Goal: Information Seeking & Learning: Compare options

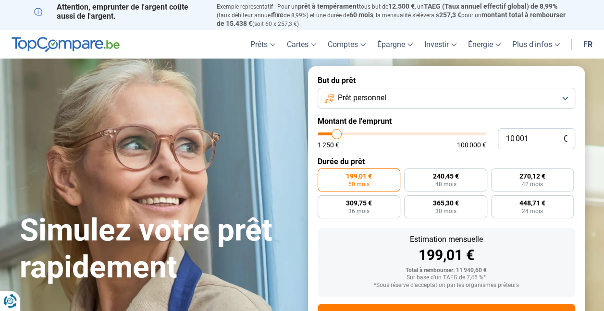
type input "9 250"
type input "9250"
type input "10 250"
type input "10250"
type input "11 250"
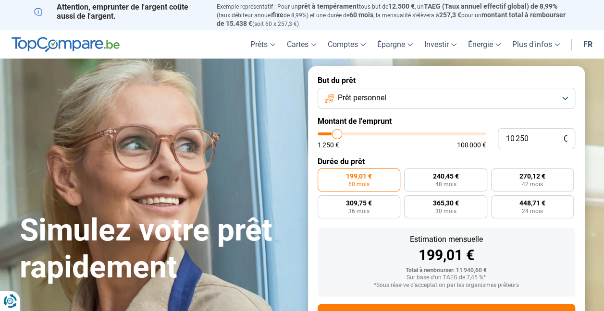
type input "11250"
type input "13 500"
type input "13500"
type input "14 750"
type input "14750"
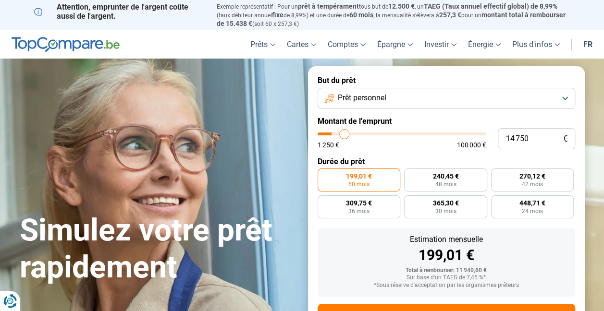
type input "16 000"
type input "16000"
type input "17 500"
type input "17500"
type input "19 750"
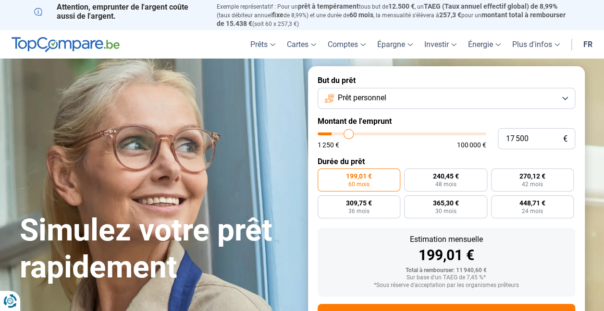
type input "19750"
type input "21 000"
type input "21000"
type input "22 000"
type input "22000"
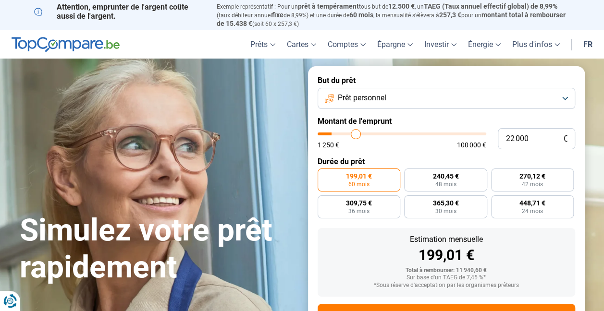
type input "23 250"
type input "23250"
type input "24 000"
type input "24000"
type input "25 000"
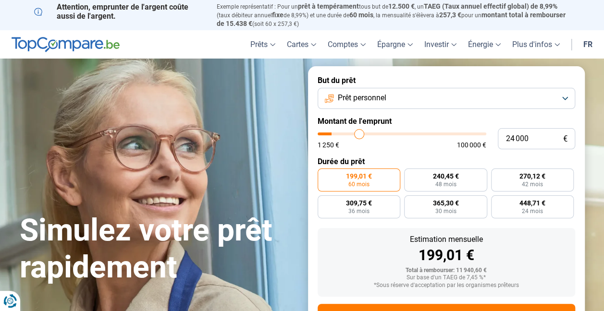
type input "25000"
type input "26 250"
type input "26250"
type input "27 000"
type input "27000"
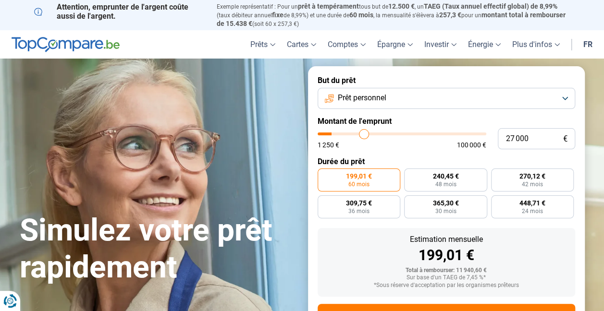
type input "28 000"
type input "28000"
type input "29 000"
type input "29000"
type input "30 250"
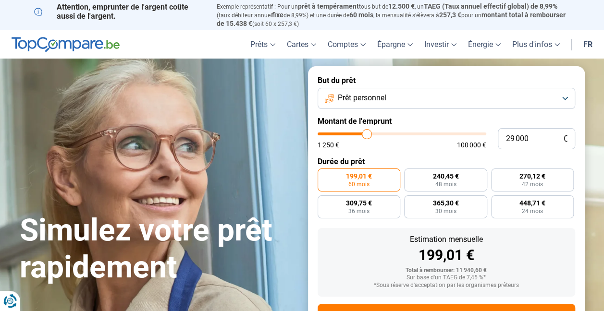
type input "30250"
type input "31 000"
type input "31000"
type input "32 000"
type input "32000"
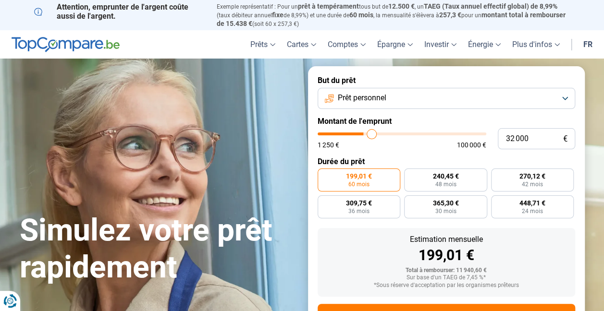
type input "32 500"
type input "32500"
type input "34 500"
type input "34500"
type input "35 250"
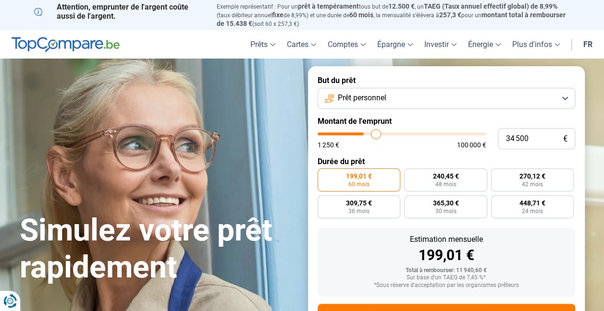
type input "35250"
type input "36 500"
type input "36500"
type input "38 250"
type input "38250"
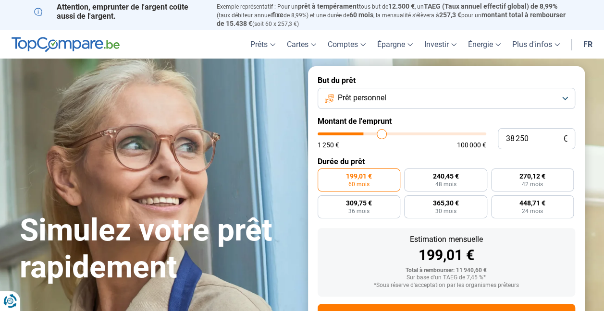
type input "39 750"
type input "39750"
type input "41 750"
type input "41750"
type input "44 250"
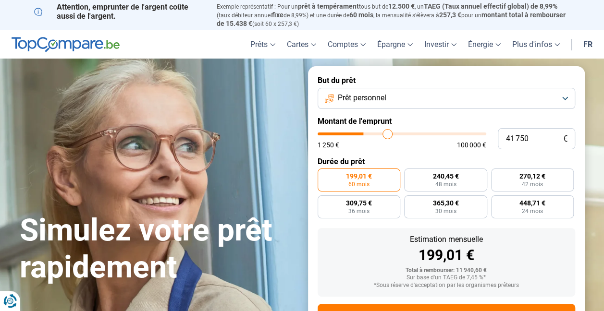
type input "44250"
type input "47 000"
type input "47000"
type input "50 250"
type input "50250"
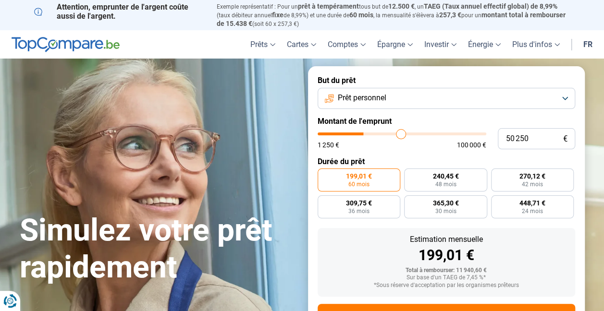
type input "52 750"
type input "52750"
type input "55 000"
type input "55000"
type input "56 750"
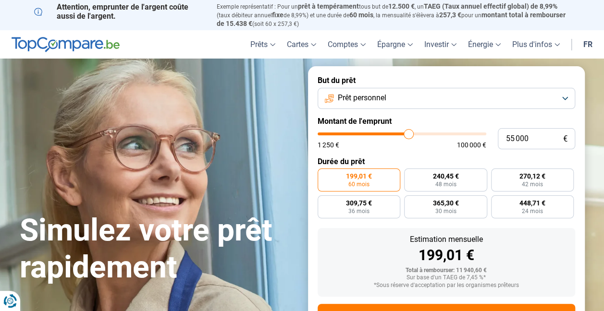
type input "56750"
type input "58 500"
type input "58500"
type input "59 250"
type input "59250"
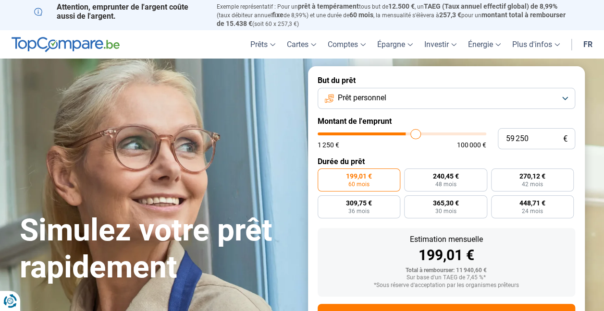
type input "60 750"
type input "60750"
type input "62 750"
type input "62750"
type input "63 750"
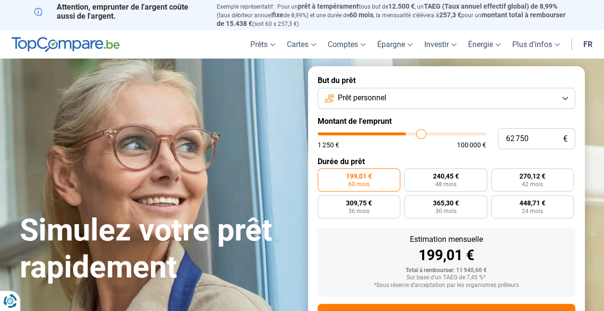
type input "63750"
type input "64 750"
type input "64750"
type input "65 000"
type input "65000"
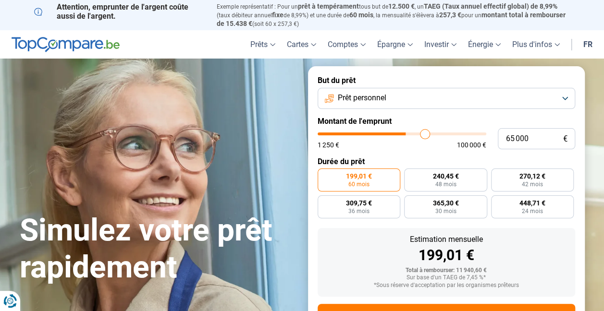
type input "67 000"
type input "67000"
type input "68 250"
type input "68250"
type input "69 750"
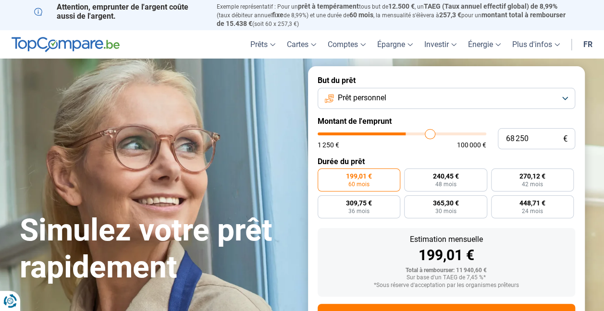
type input "69750"
type input "71 000"
type input "71000"
type input "72 500"
type input "72500"
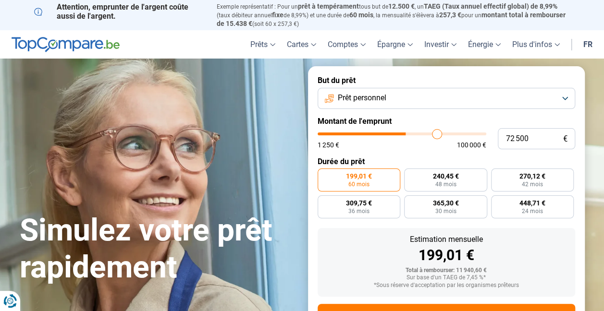
type input "74 000"
type input "74000"
type input "75 750"
type input "75750"
type input "76 500"
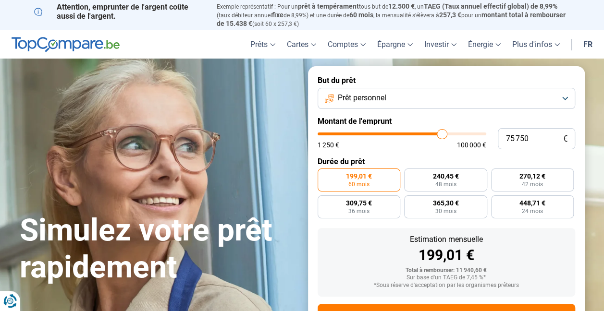
type input "76500"
type input "77 250"
type input "77250"
type input "78 000"
type input "78000"
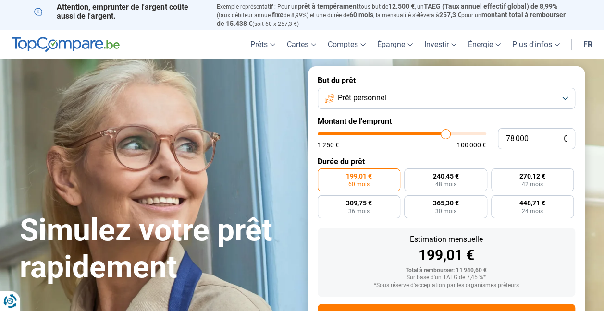
type input "79 000"
type input "79000"
type input "79 500"
type input "79500"
type input "80 500"
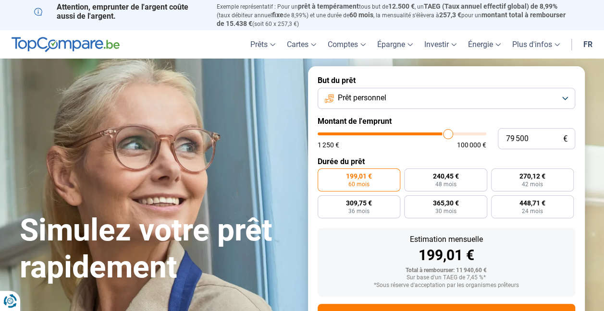
type input "80500"
type input "81 250"
type input "81250"
type input "83 500"
type input "83500"
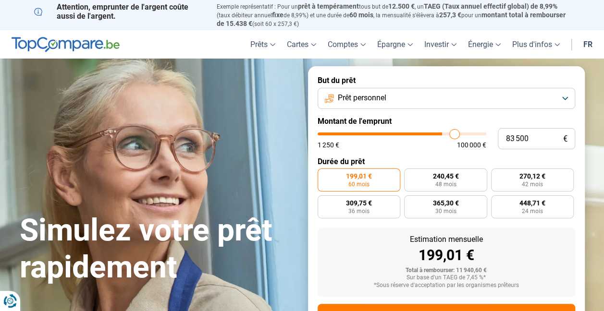
type input "84 500"
type input "84500"
type input "85 000"
type input "85000"
type input "86 750"
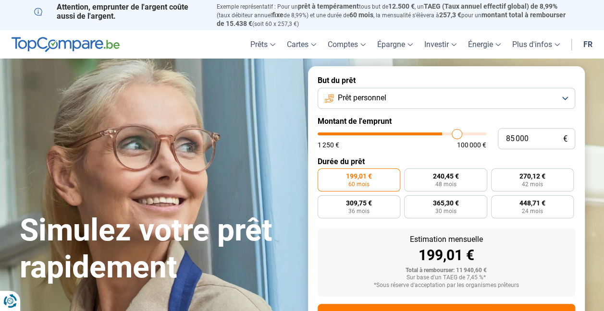
type input "86750"
type input "88 000"
type input "88000"
type input "89 250"
type input "89250"
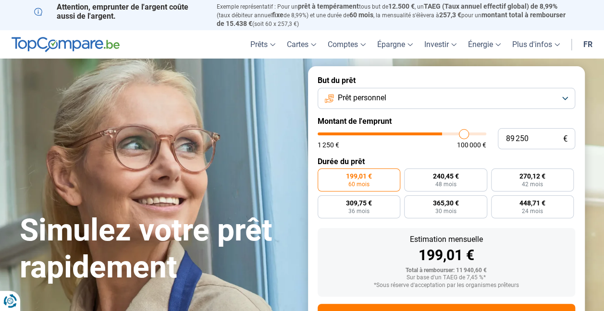
type input "90 250"
type input "90250"
type input "91 000"
type input "91000"
type input "91 500"
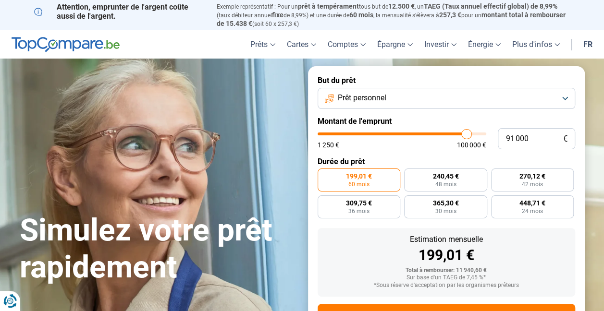
type input "91500"
type input "91 750"
type input "91750"
type input "92 000"
type input "92000"
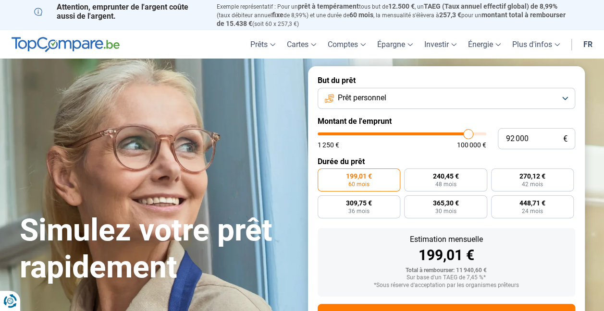
type input "92 250"
type input "92250"
type input "92 500"
type input "92500"
type input "93 250"
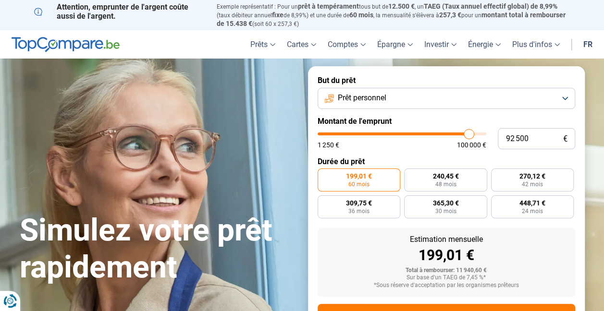
type input "93250"
type input "94 000"
type input "94000"
type input "94 500"
type input "94500"
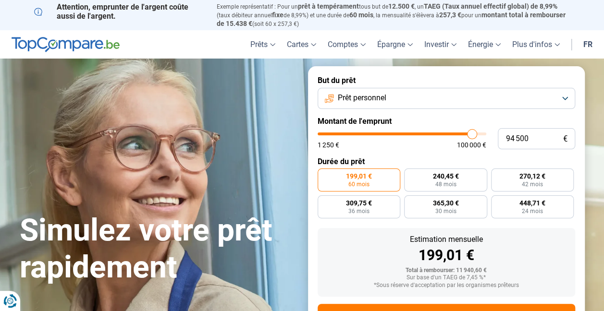
type input "94 750"
type input "94750"
type input "95 250"
type input "95250"
type input "96 000"
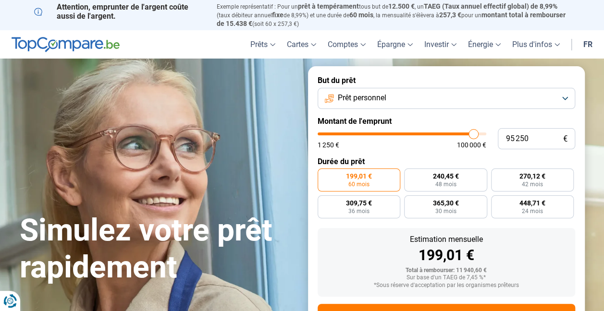
type input "96000"
type input "96 500"
type input "96500"
type input "97 500"
type input "97500"
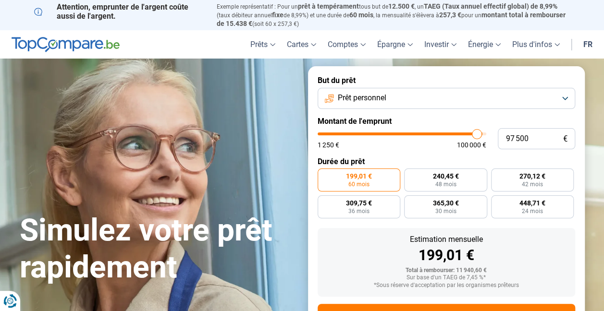
type input "98 250"
type input "98250"
type input "99 000"
type input "99000"
type input "99 250"
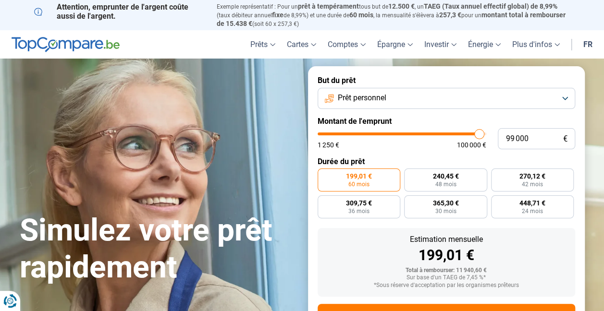
type input "99250"
type input "99 500"
type input "99500"
type input "100 000"
drag, startPoint x: 334, startPoint y: 136, endPoint x: 487, endPoint y: 138, distance: 152.3
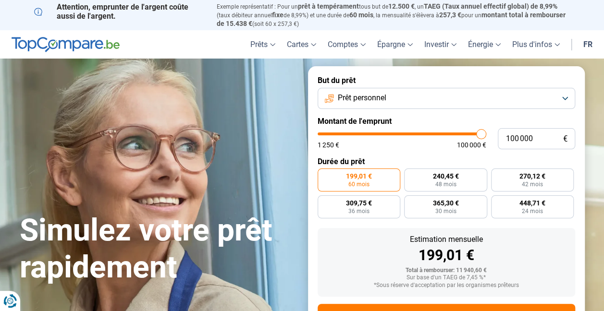
type input "100000"
click at [486, 135] on input "range" at bounding box center [402, 134] width 169 height 3
radio input "false"
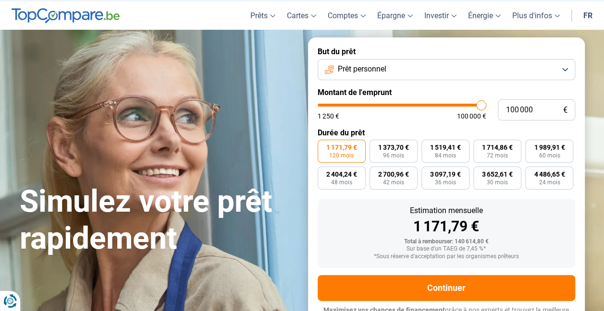
scroll to position [43, 0]
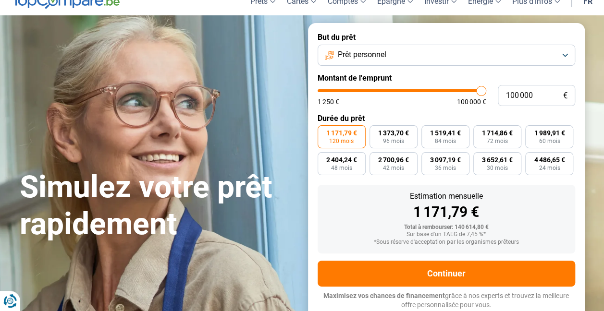
type input "98 250"
type input "98250"
type input "92 750"
type input "92750"
type input "91 250"
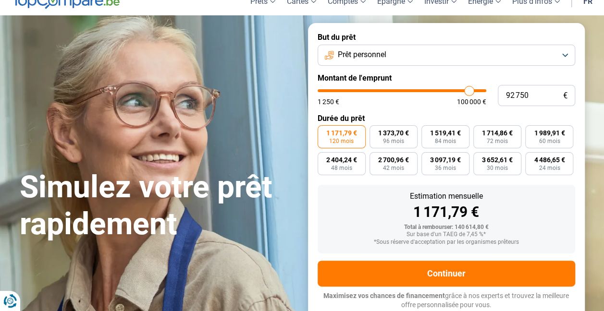
type input "91250"
type input "87 000"
type input "87000"
type input "85 250"
type input "85250"
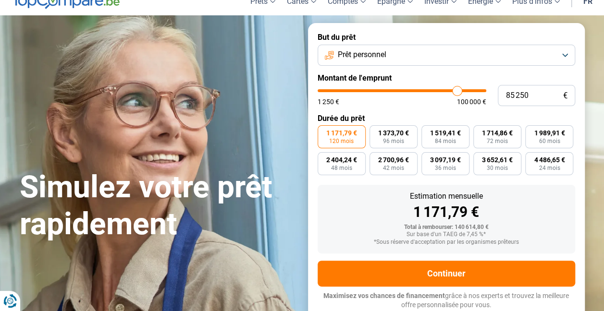
type input "84 000"
type input "84000"
type input "83 000"
type input "83000"
type input "81 500"
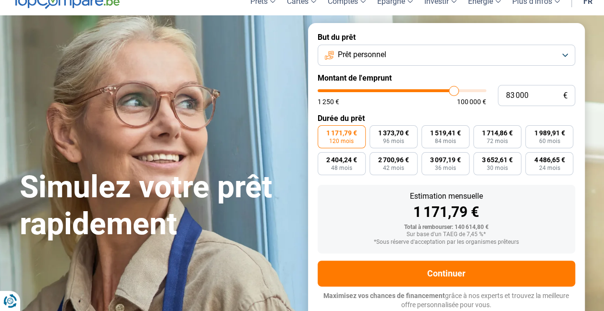
type input "81500"
type input "80 250"
type input "80250"
type input "79 000"
type input "79000"
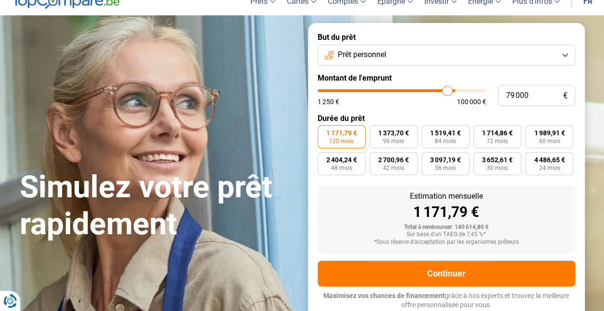
type input "77 500"
type input "77500"
type input "76 000"
type input "76000"
type input "75 000"
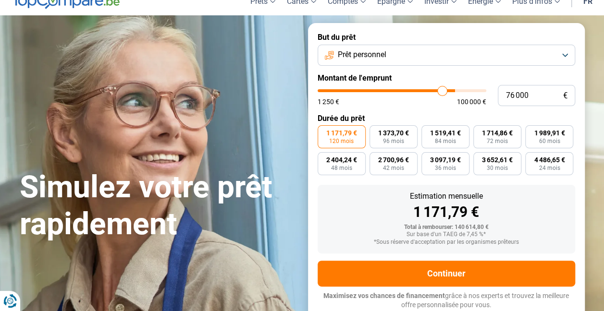
type input "75000"
type input "74 000"
type input "74000"
type input "73 000"
type input "73000"
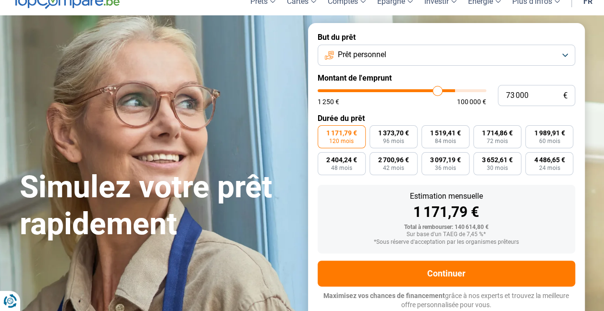
type input "72 250"
type input "72250"
type input "71 750"
type input "71750"
type input "70 000"
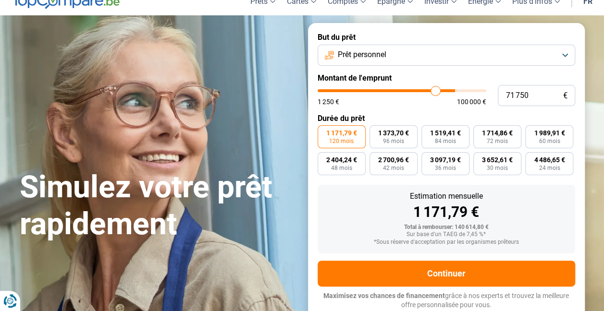
type input "70000"
type input "68 500"
type input "68500"
type input "68 000"
drag, startPoint x: 480, startPoint y: 91, endPoint x: 401, endPoint y: 93, distance: 79.8
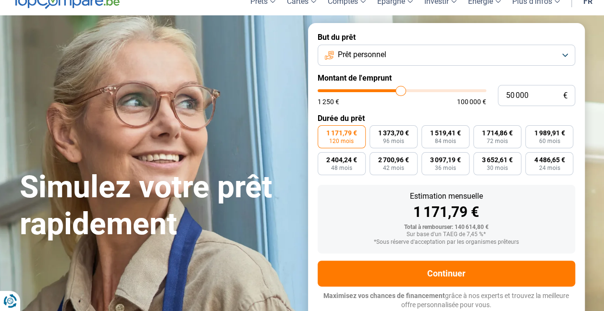
click at [401, 92] on input "range" at bounding box center [402, 90] width 169 height 3
click at [567, 50] on button "Prêt personnel" at bounding box center [447, 55] width 258 height 21
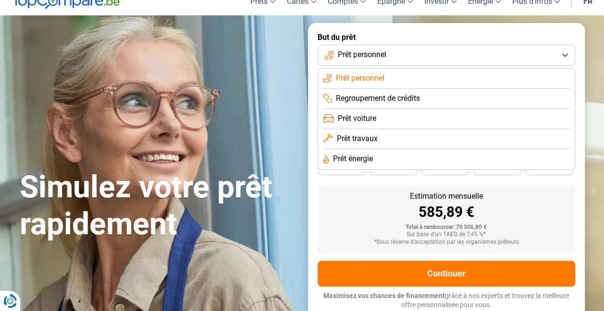
click at [364, 118] on span "Prêt voiture" at bounding box center [357, 118] width 38 height 11
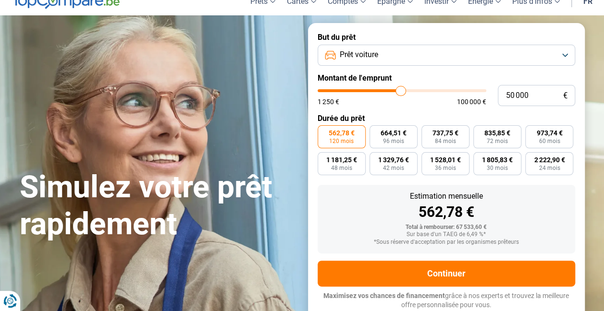
click at [399, 90] on input "range" at bounding box center [402, 90] width 169 height 3
